Goal: Task Accomplishment & Management: Manage account settings

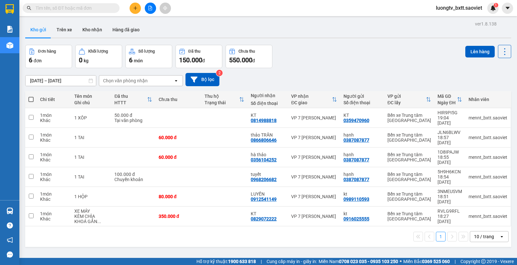
click at [368, 49] on div "Đơn hàng 6 đơn Khối lượng 0 kg Số lượng 6 món Đã thu 150.000 đ Chưa thu 550.000…" at bounding box center [268, 56] width 486 height 23
click at [66, 30] on button "Trên xe" at bounding box center [64, 30] width 26 height 16
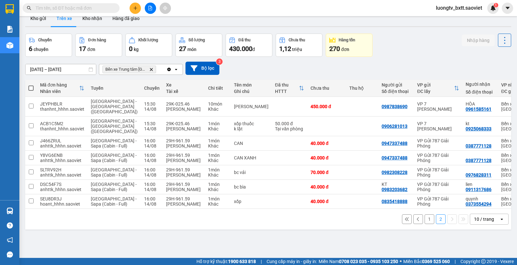
scroll to position [30, 0]
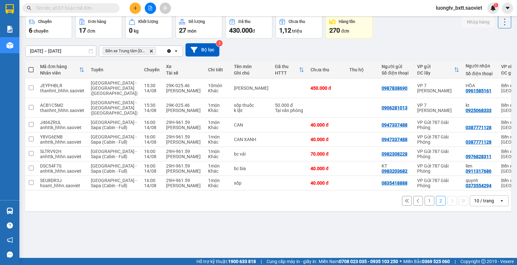
click at [392, 42] on div "[DATE] – [DATE] Press the down arrow key to interact with the calendar and sele…" at bounding box center [268, 49] width 486 height 23
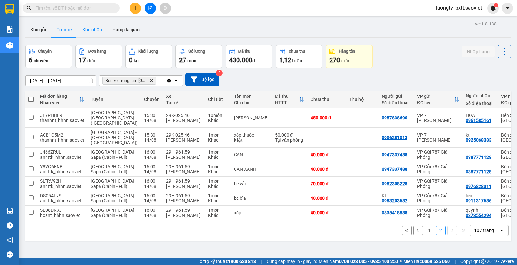
click at [92, 25] on button "Kho nhận" at bounding box center [92, 30] width 30 height 16
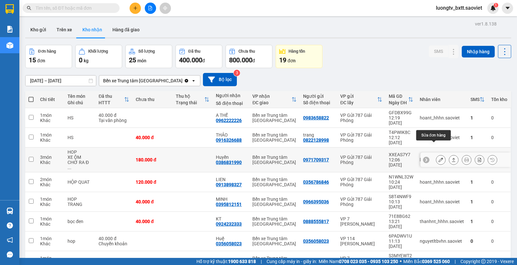
click at [439, 158] on icon at bounding box center [441, 160] width 5 height 5
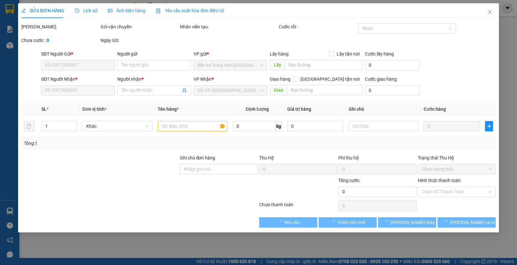
type input "0971709317"
type input "0386831990"
type input "Huyền"
type input "180.000"
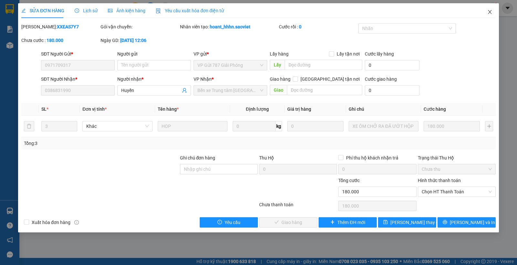
click at [490, 11] on icon "close" at bounding box center [490, 11] width 5 height 5
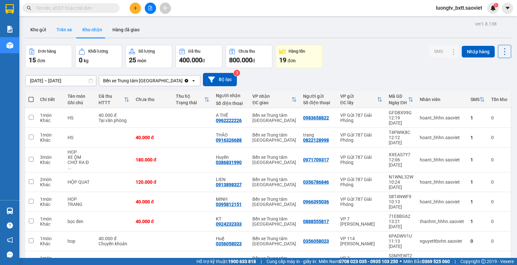
click at [62, 27] on button "Trên xe" at bounding box center [64, 30] width 26 height 16
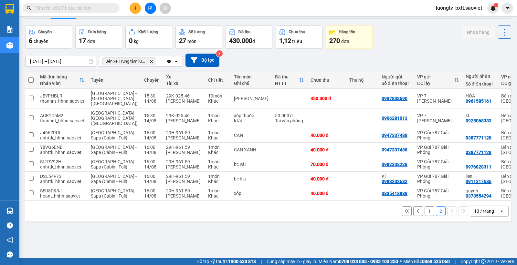
scroll to position [30, 0]
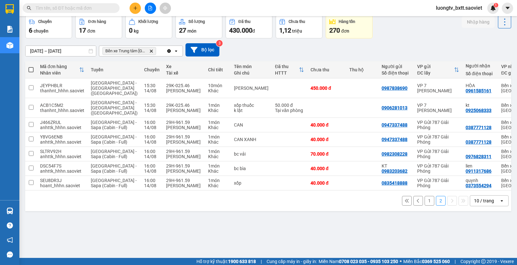
click at [425, 206] on button "1" at bounding box center [430, 201] width 10 height 10
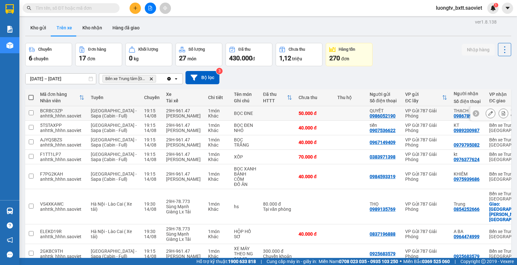
scroll to position [2, 0]
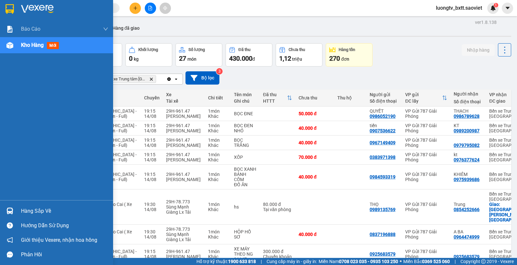
click at [2, 133] on div "Báo cáo 1B. Chi tiết đơn hàng 2. Doanh thu thực tế chi tiết theo phòng hàng ( v…" at bounding box center [56, 110] width 113 height 179
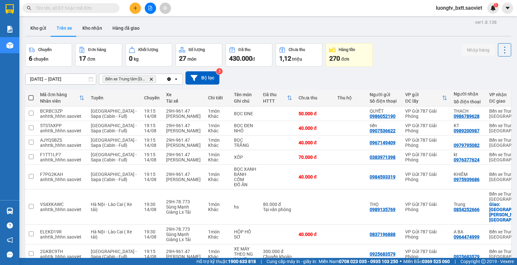
click at [410, 60] on div "Chuyến 6 chuyến Đơn hàng 17 đơn Khối lượng 0 kg Số lượng 27 món Đã thu 430.000 …" at bounding box center [268, 54] width 486 height 23
click at [360, 28] on div "Kho gửi Trên xe Kho nhận Hàng đã giao" at bounding box center [268, 28] width 486 height 17
click at [459, 90] on th "Người nhận Số điện thoại" at bounding box center [469, 98] width 36 height 17
click at [398, 53] on div "Chuyến 6 chuyến Đơn hàng 17 đơn Khối lượng 0 kg Số lượng 27 món Đã thu 430.000 …" at bounding box center [268, 54] width 486 height 23
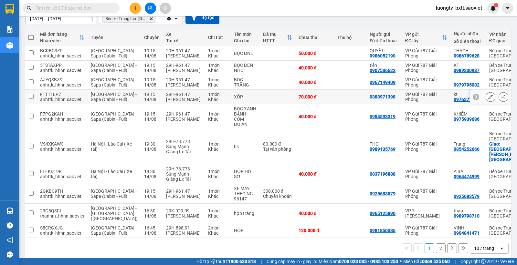
scroll to position [82, 0]
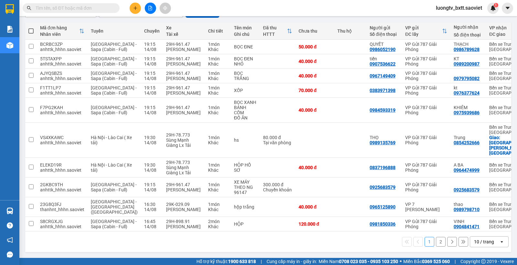
click at [436, 243] on button "2" at bounding box center [441, 242] width 10 height 10
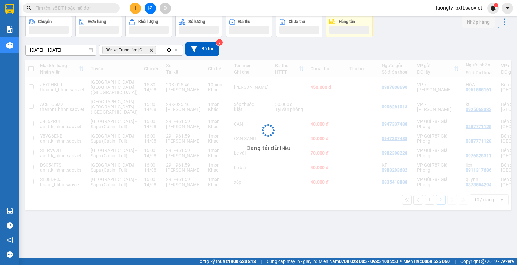
scroll to position [30, 0]
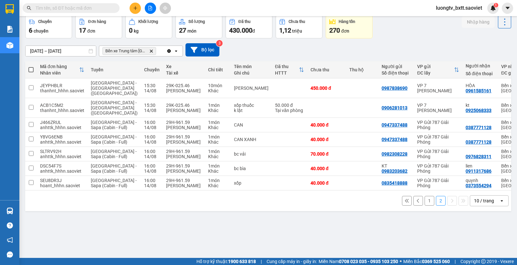
click at [363, 211] on div "1 2 10 / trang open" at bounding box center [268, 201] width 486 height 21
click at [393, 37] on div "Chuyến 6 chuyến Đơn hàng 17 đơn Khối lượng 0 kg Số lượng 27 món Đã thu 430.000 …" at bounding box center [268, 26] width 486 height 23
